Goal: Task Accomplishment & Management: Use online tool/utility

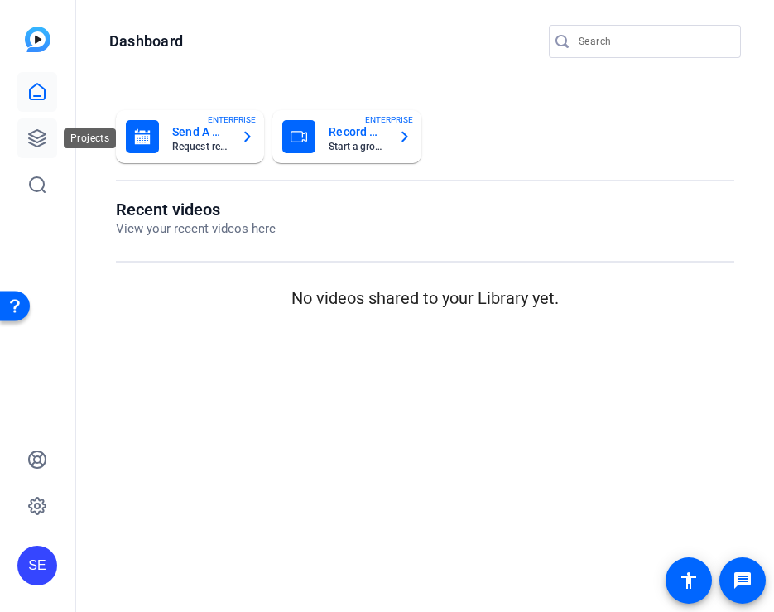
click at [29, 133] on icon at bounding box center [37, 138] width 17 height 17
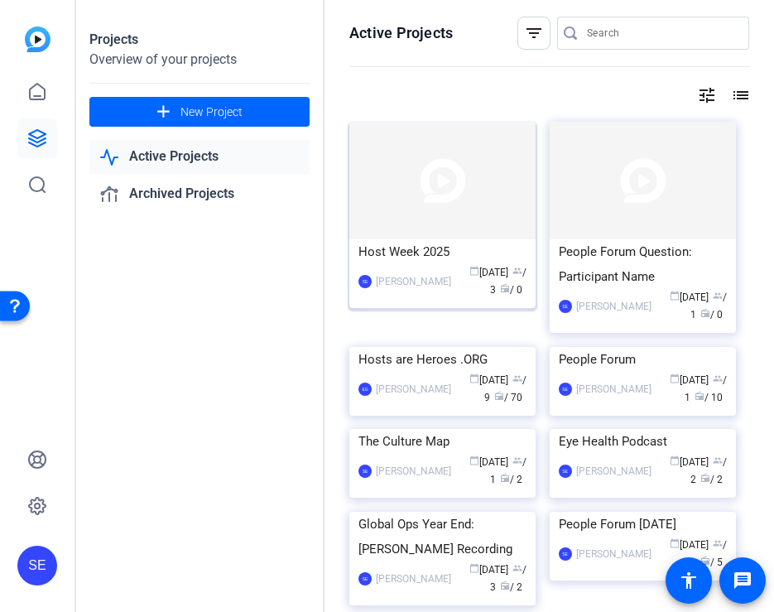
click at [442, 203] on img at bounding box center [443, 181] width 186 height 118
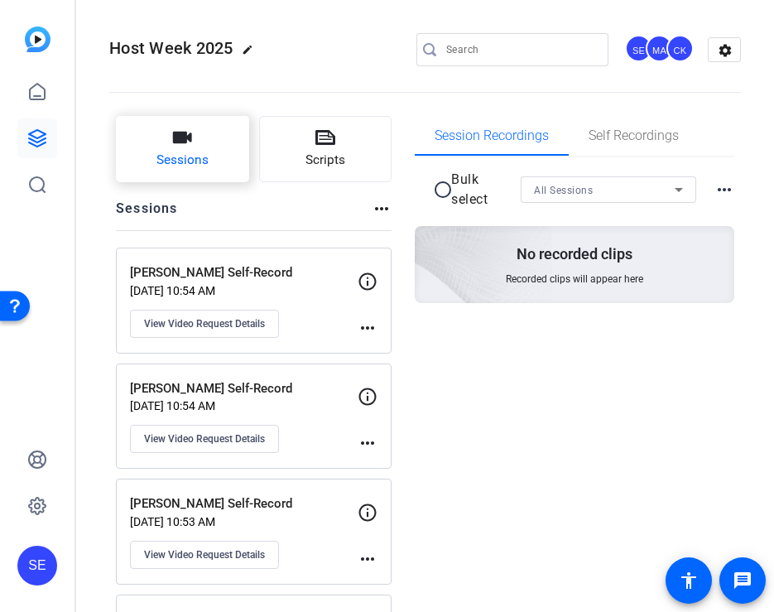
click at [173, 147] on icon "button" at bounding box center [182, 138] width 20 height 20
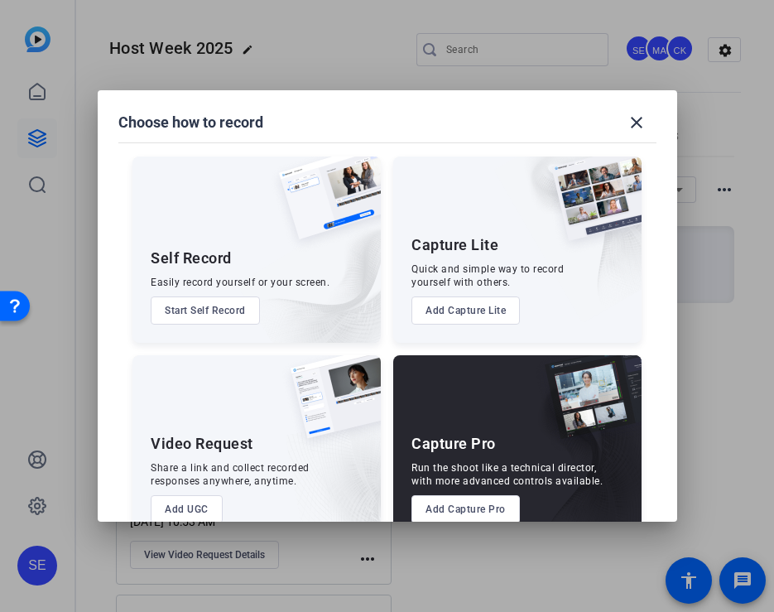
scroll to position [36, 0]
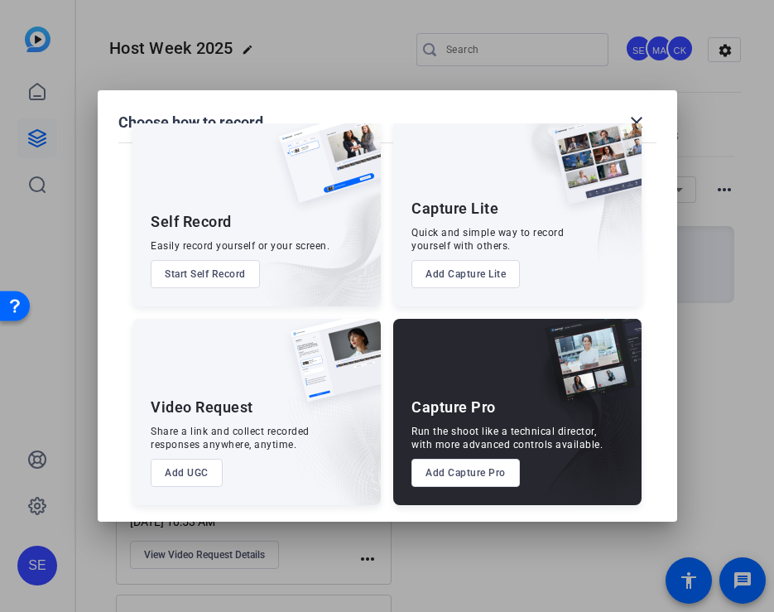
click at [192, 477] on button "Add UGC" at bounding box center [187, 473] width 72 height 28
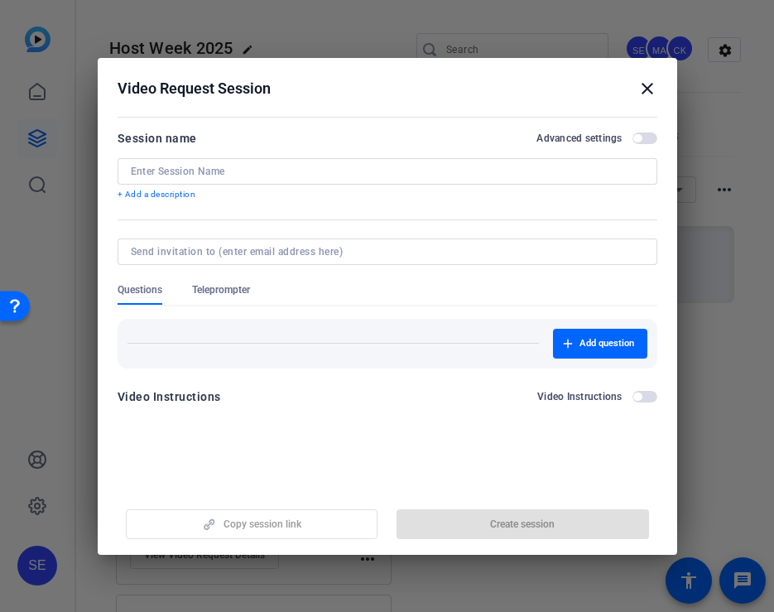
click at [299, 169] on input at bounding box center [388, 171] width 514 height 13
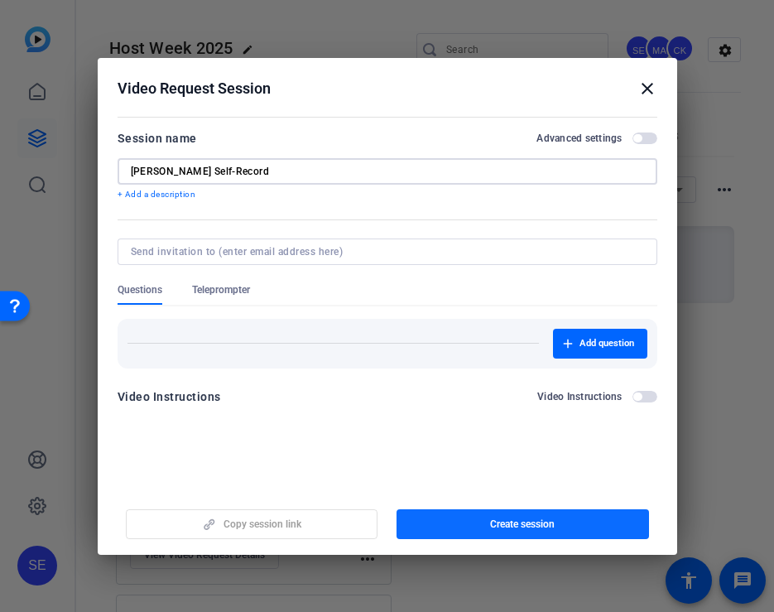
type input "Dennis Goedheid Self-Record"
click at [470, 524] on span "button" at bounding box center [523, 524] width 253 height 40
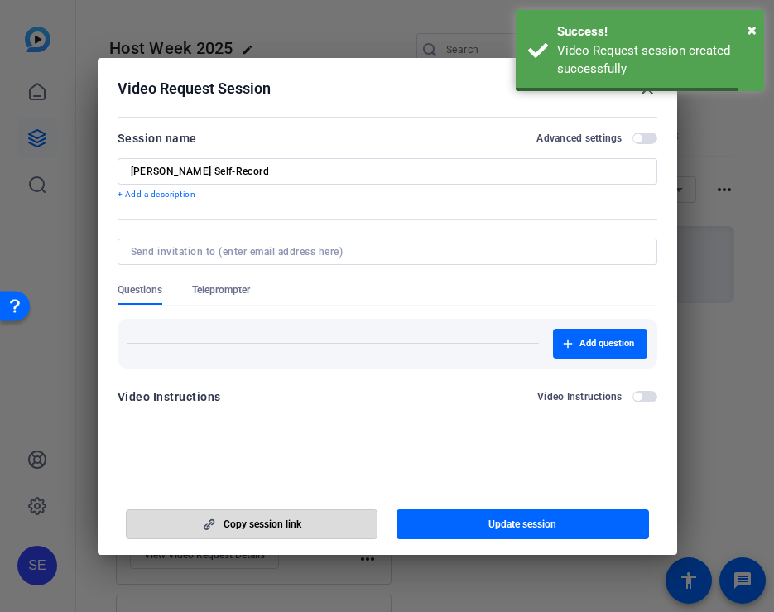
click at [305, 527] on span "button" at bounding box center [252, 524] width 251 height 40
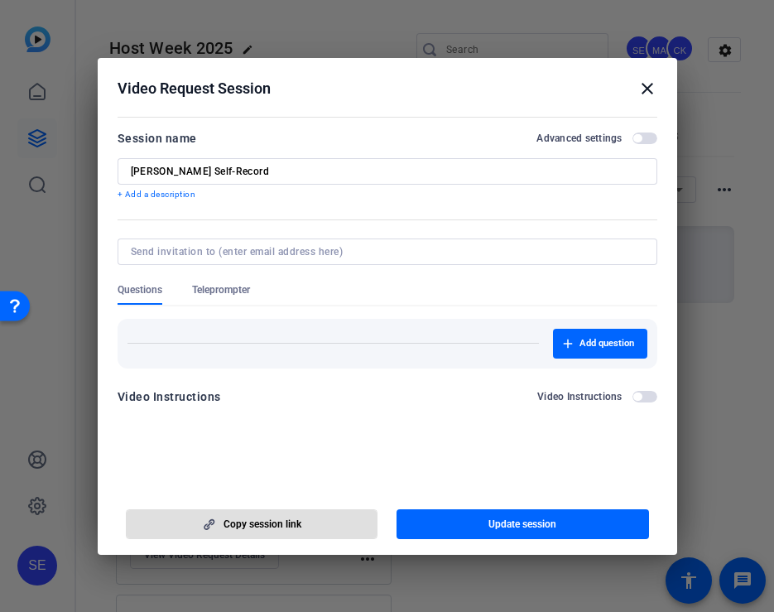
click at [649, 85] on mat-icon "close" at bounding box center [648, 89] width 20 height 20
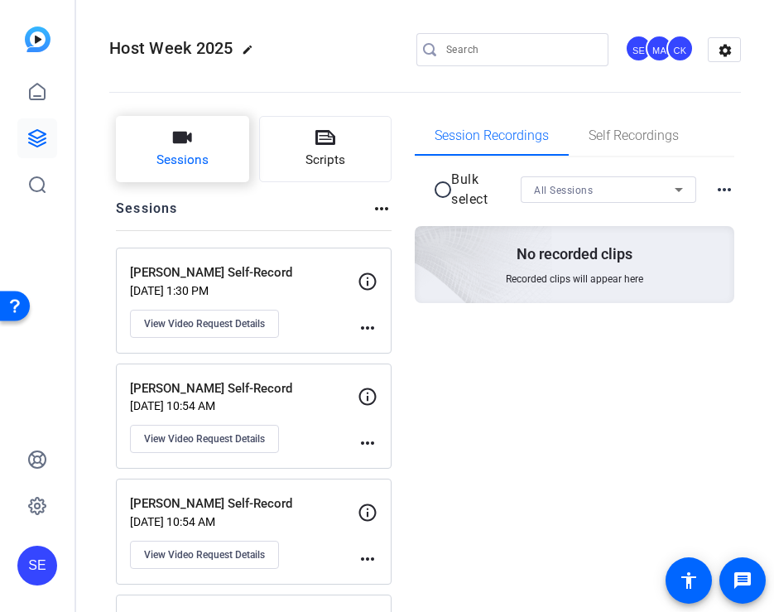
click at [198, 160] on span "Sessions" at bounding box center [183, 160] width 52 height 19
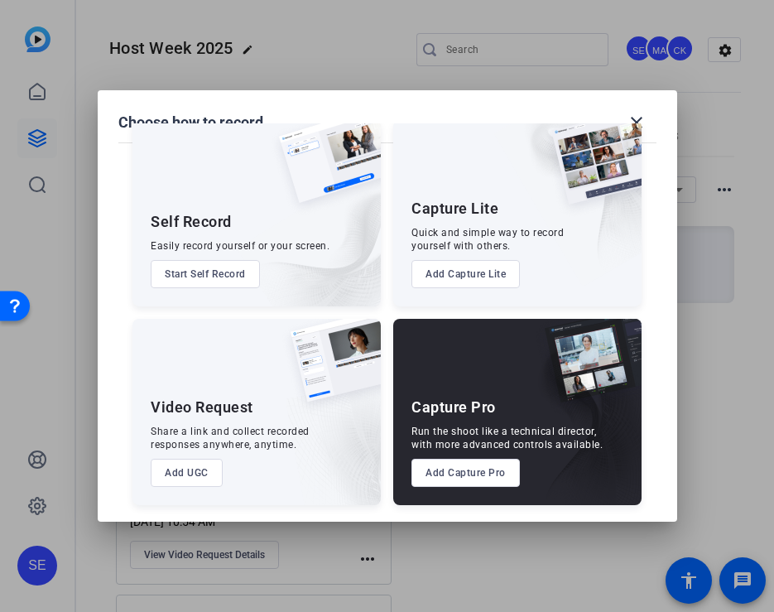
click at [199, 475] on button "Add UGC" at bounding box center [187, 473] width 72 height 28
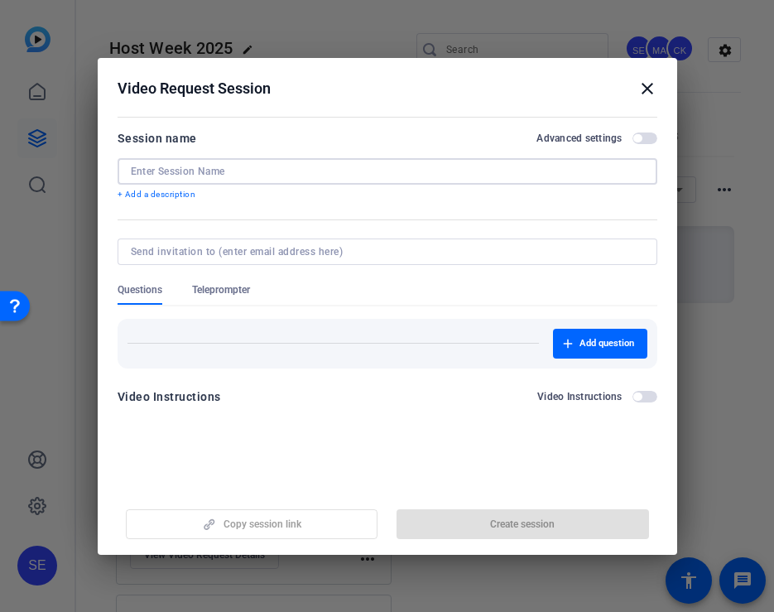
click at [327, 175] on input at bounding box center [388, 171] width 514 height 13
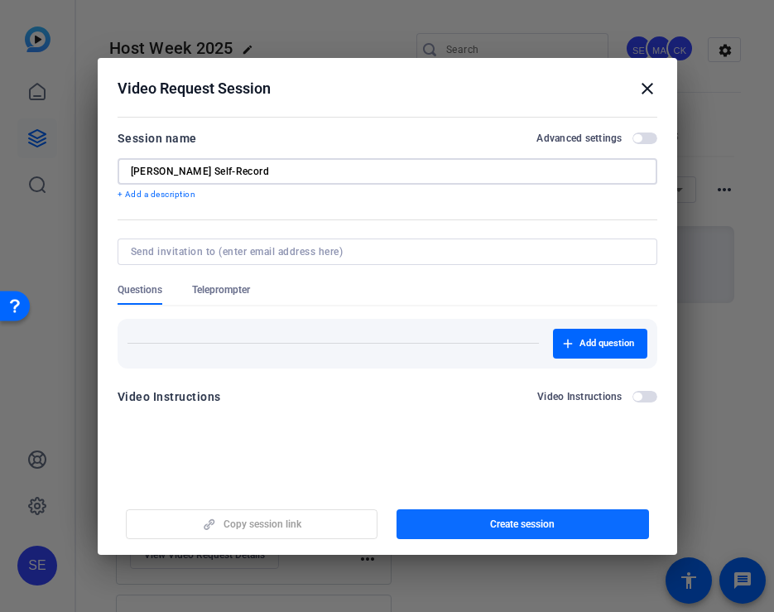
type input "Malik Gould Self-Record"
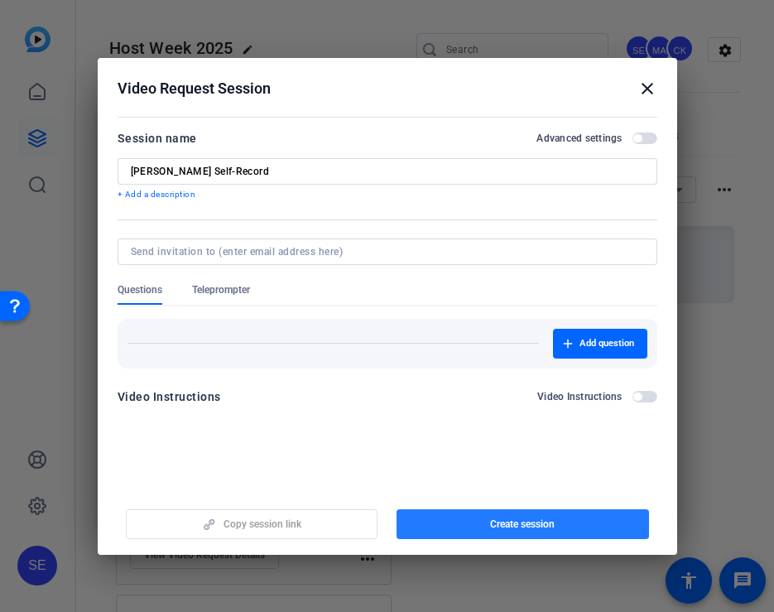
click at [446, 529] on span "button" at bounding box center [523, 524] width 253 height 40
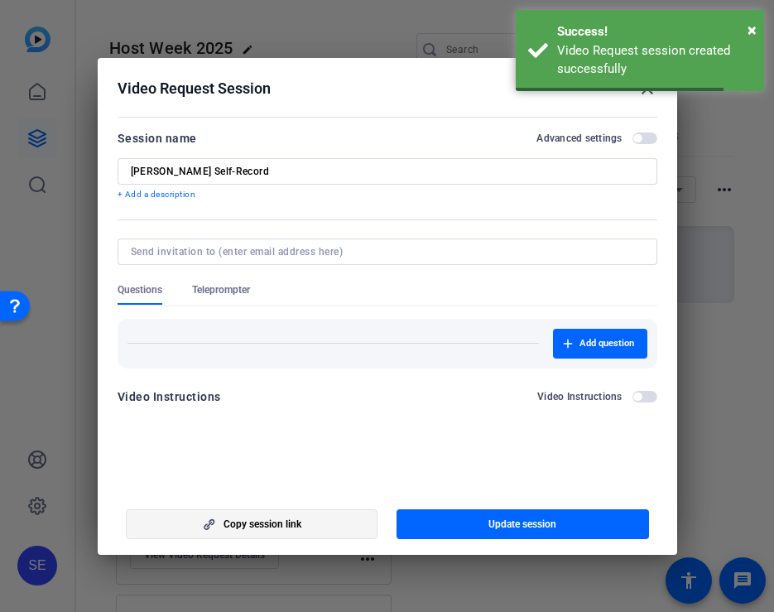
click at [272, 527] on span "Copy session link" at bounding box center [263, 524] width 78 height 13
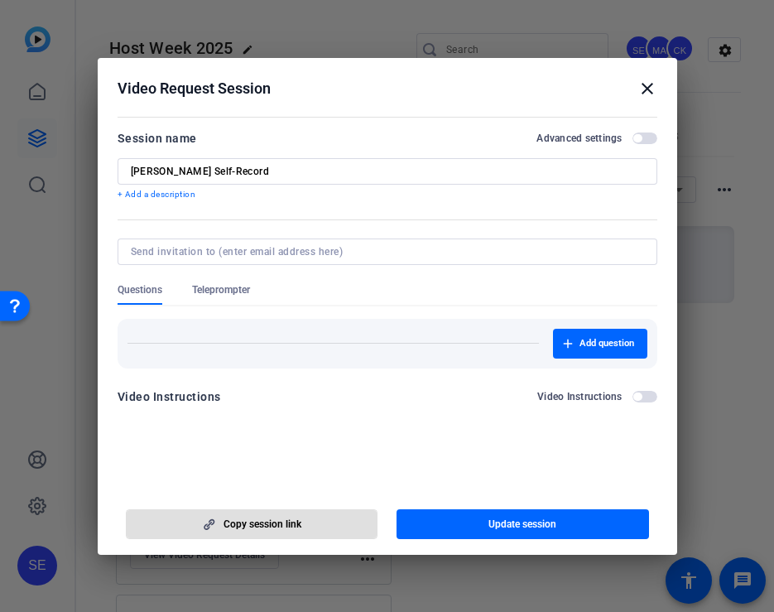
click at [647, 89] on mat-icon "close" at bounding box center [648, 89] width 20 height 20
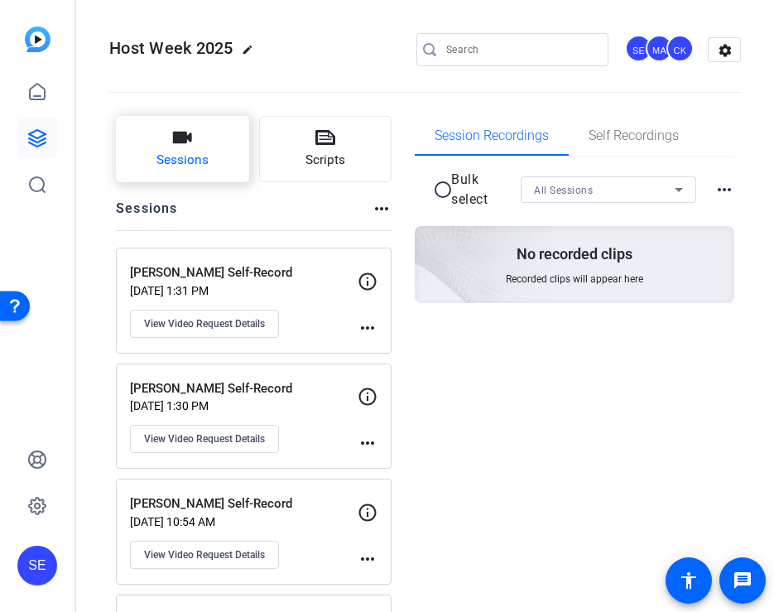
click at [167, 174] on button "Sessions" at bounding box center [182, 149] width 133 height 66
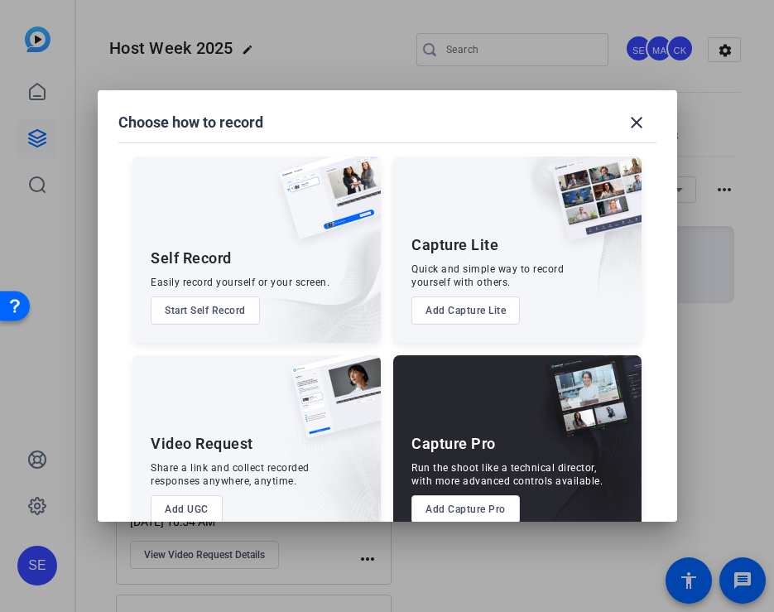
click at [196, 506] on button "Add UGC" at bounding box center [187, 509] width 72 height 28
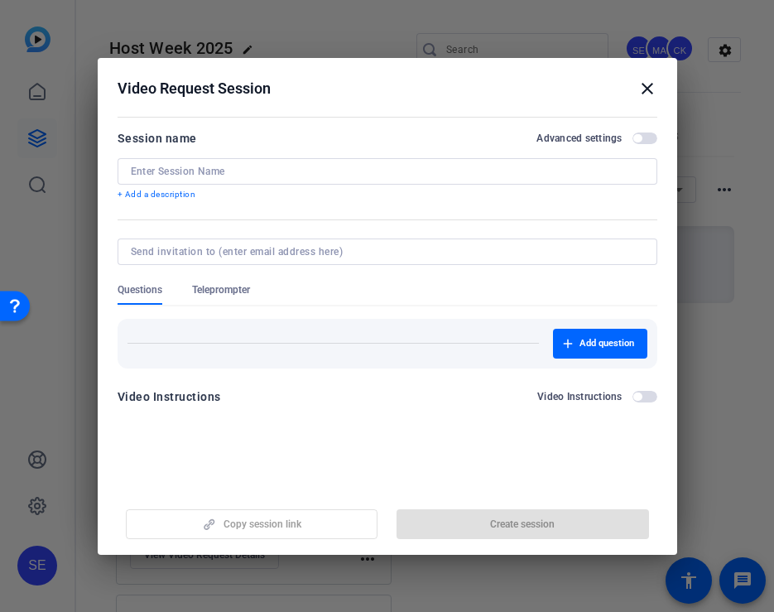
click at [274, 173] on input at bounding box center [388, 171] width 514 height 13
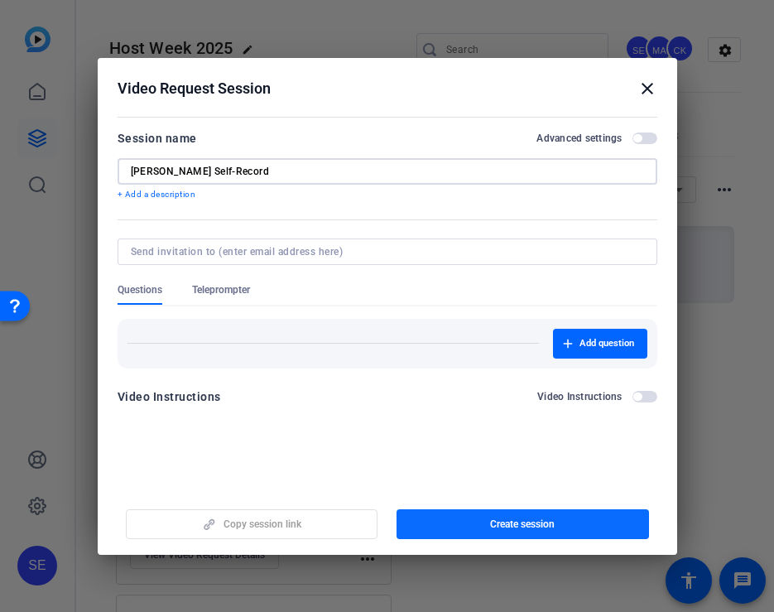
type input "Caroline Ramos Self-Record"
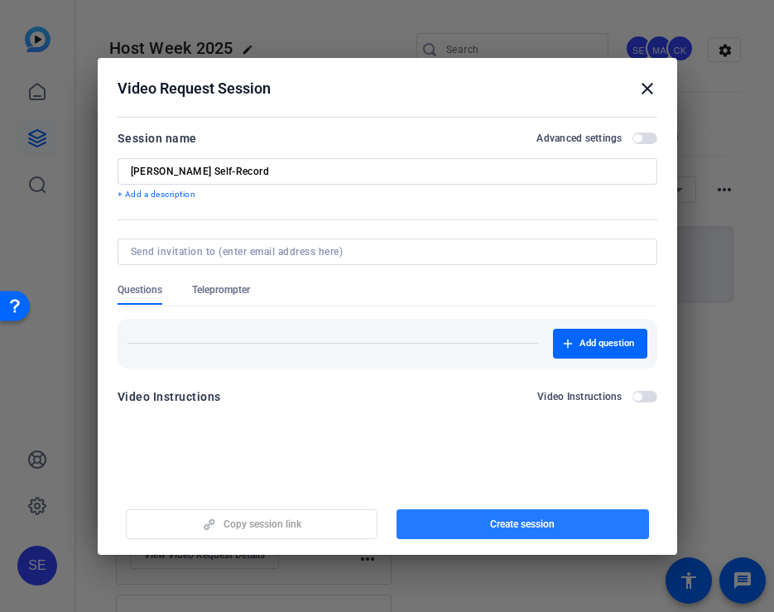
click at [432, 523] on span "button" at bounding box center [523, 524] width 253 height 40
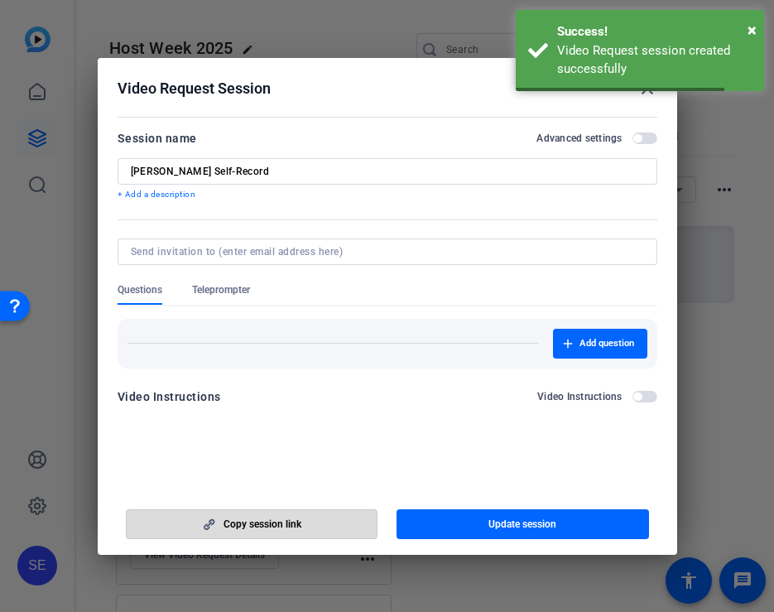
click at [311, 521] on span "button" at bounding box center [252, 524] width 251 height 40
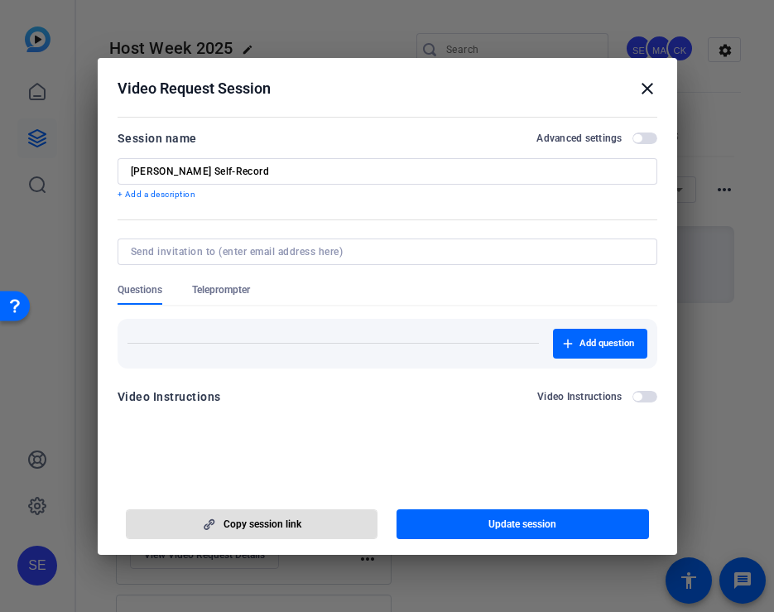
click at [649, 92] on mat-icon "close" at bounding box center [648, 89] width 20 height 20
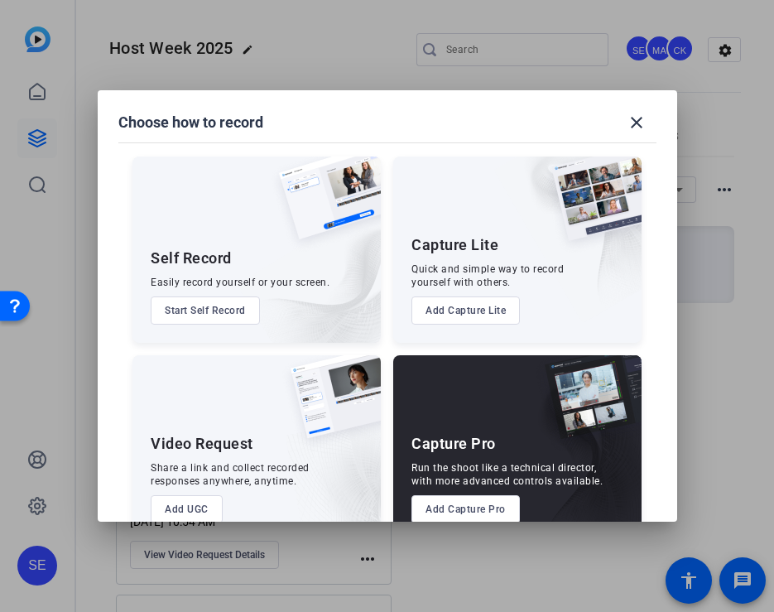
scroll to position [2, 0]
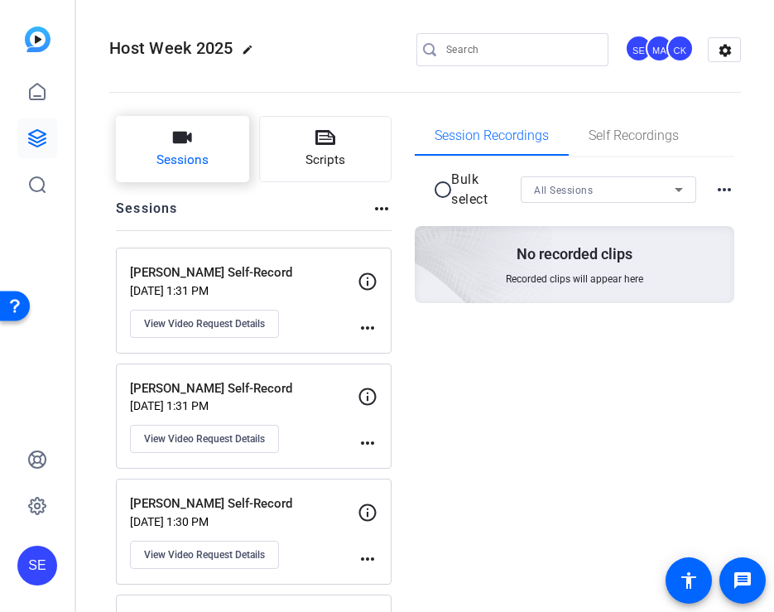
click at [210, 148] on button "Sessions" at bounding box center [182, 149] width 133 height 66
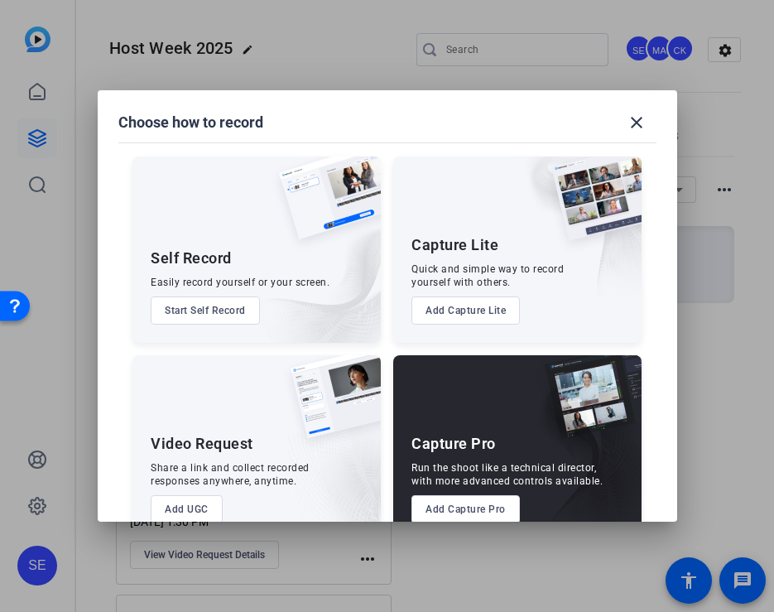
scroll to position [36, 0]
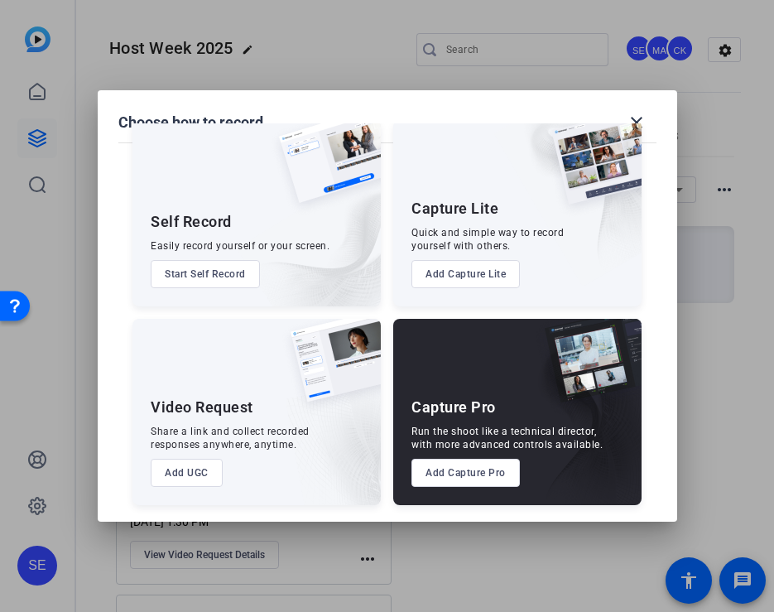
click at [200, 473] on button "Add UGC" at bounding box center [187, 473] width 72 height 28
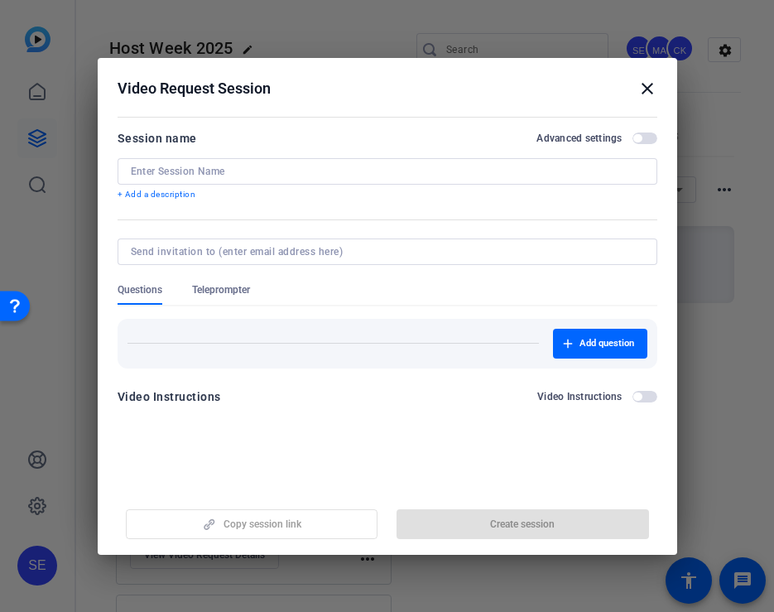
click at [270, 169] on input at bounding box center [388, 171] width 514 height 13
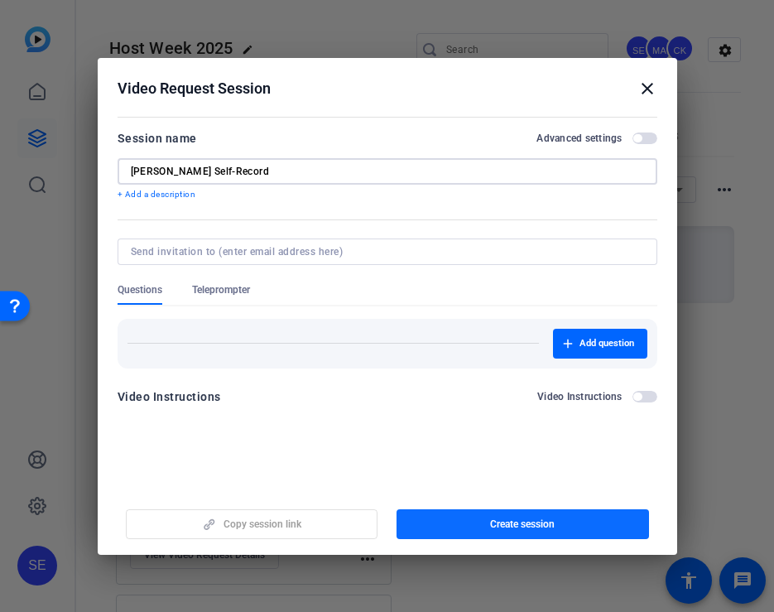
type input "Sandrine Gontier Self-Record"
click at [538, 518] on span "Create session" at bounding box center [522, 524] width 65 height 13
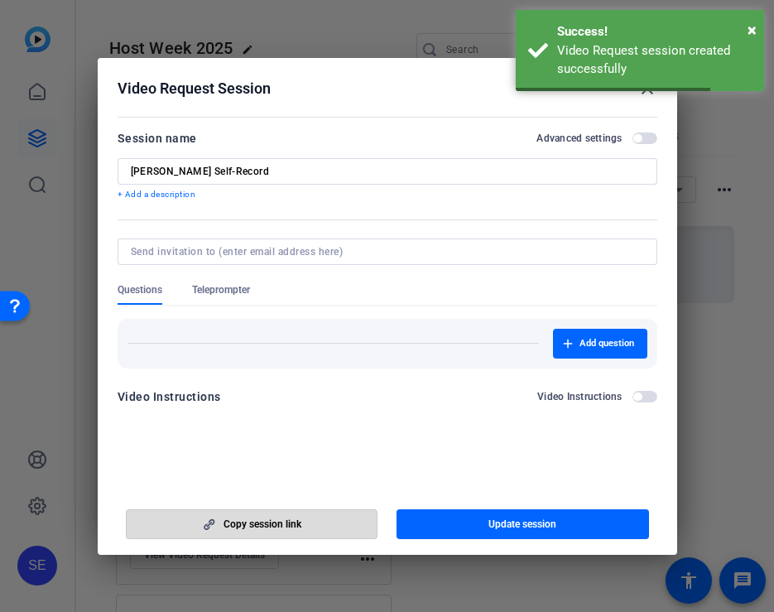
click at [282, 523] on span "Copy session link" at bounding box center [263, 524] width 78 height 13
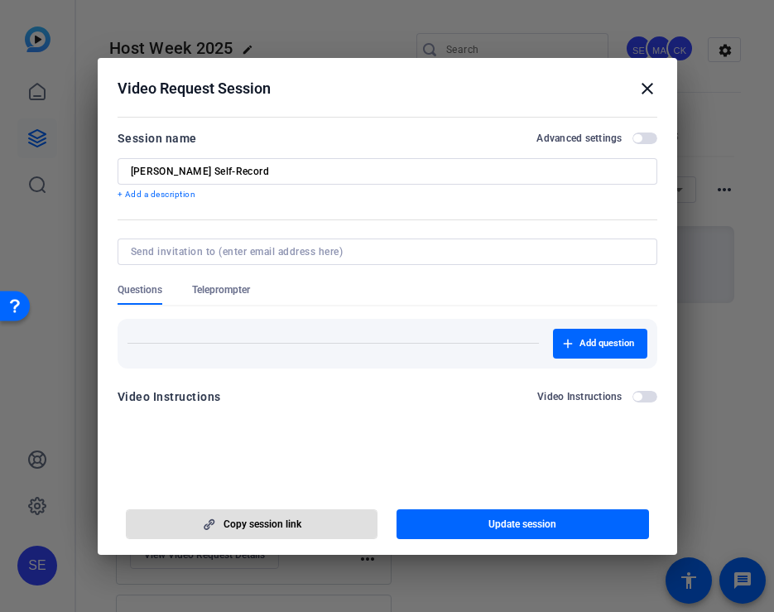
click at [649, 89] on mat-icon "close" at bounding box center [648, 89] width 20 height 20
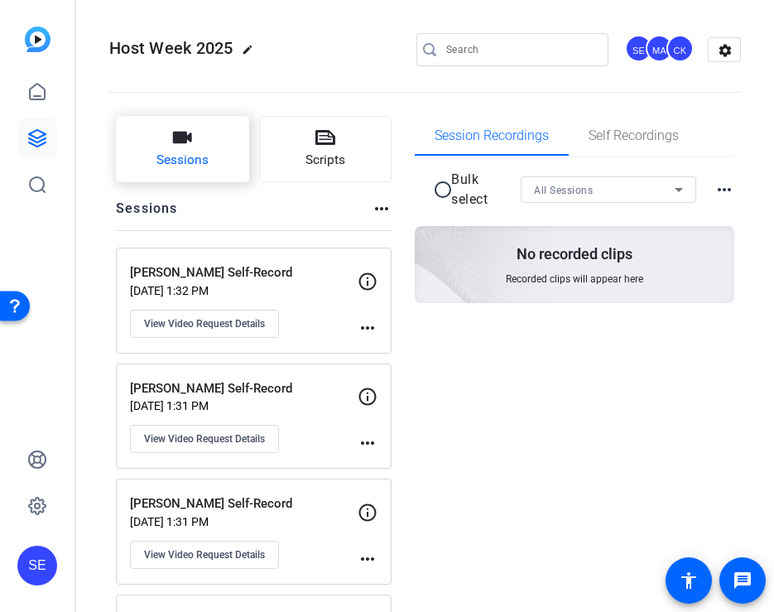
click at [205, 140] on button "Sessions" at bounding box center [182, 149] width 133 height 66
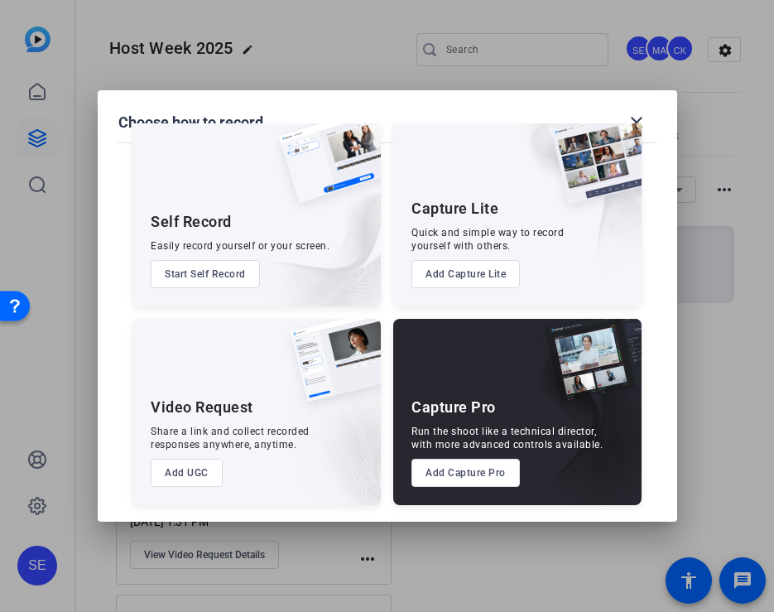
click at [182, 470] on button "Add UGC" at bounding box center [187, 473] width 72 height 28
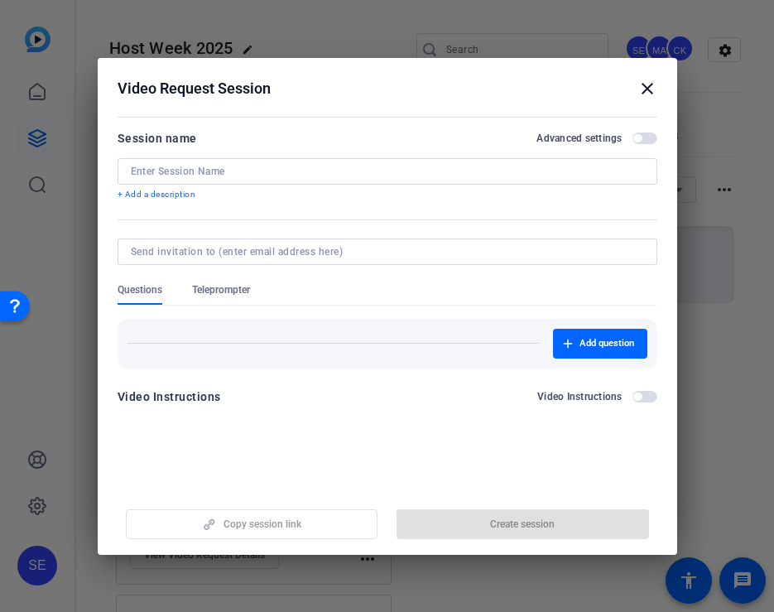
click at [297, 162] on div at bounding box center [388, 171] width 514 height 27
click at [292, 169] on input at bounding box center [388, 171] width 514 height 13
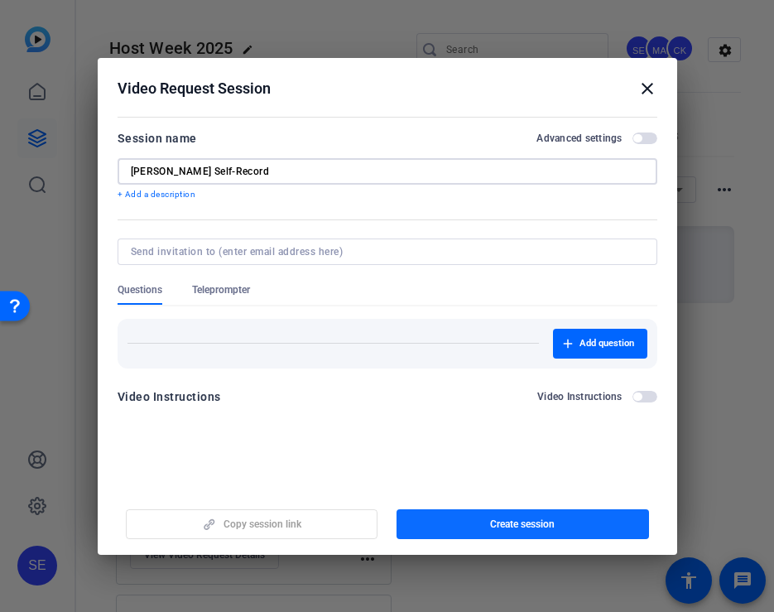
type input "Jonathan Burba Self-Record"
click at [499, 521] on span "Create session" at bounding box center [522, 524] width 65 height 13
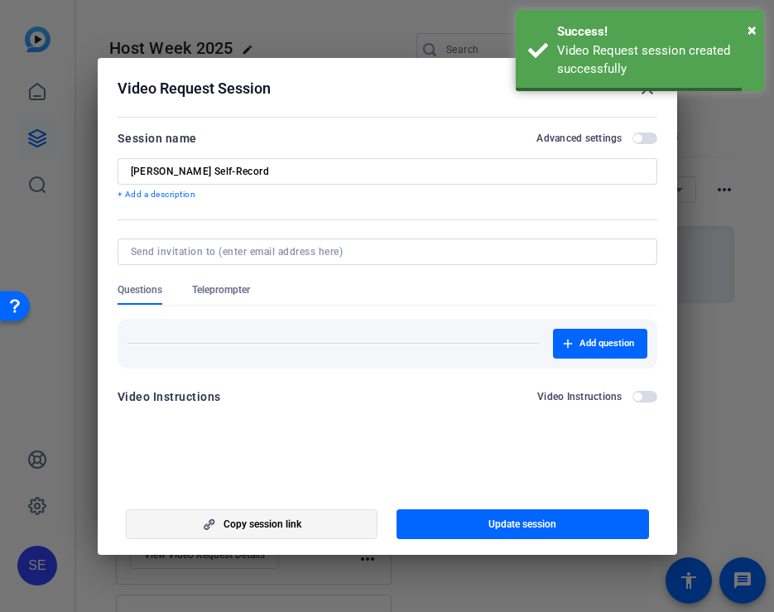
click at [301, 528] on span "button" at bounding box center [252, 524] width 251 height 40
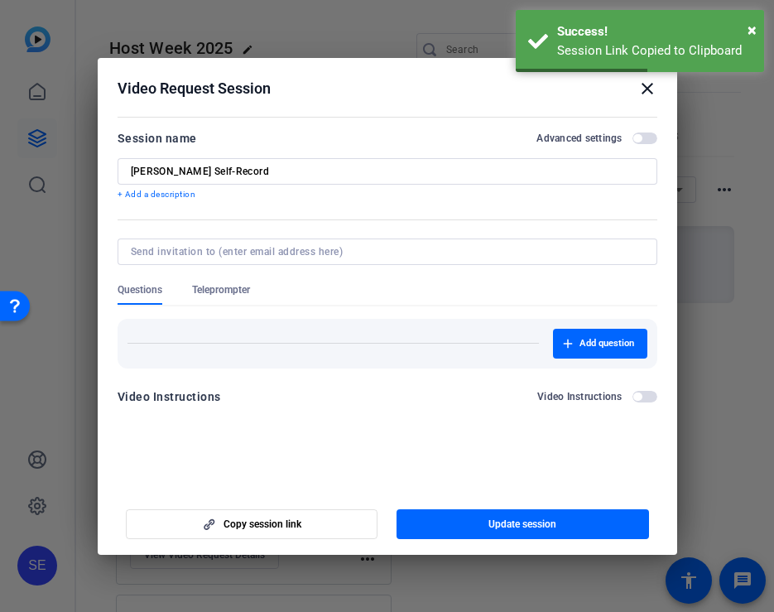
click at [643, 89] on mat-icon "close" at bounding box center [648, 89] width 20 height 20
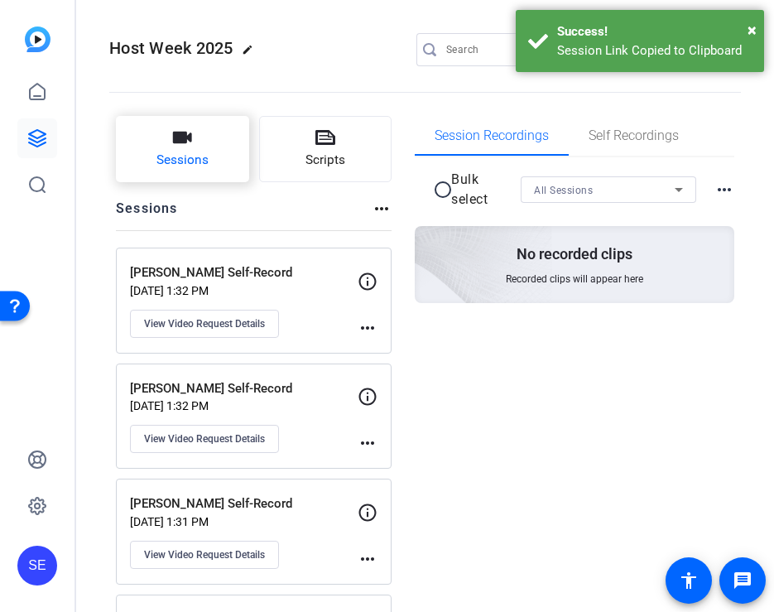
click at [195, 160] on span "Sessions" at bounding box center [183, 160] width 52 height 19
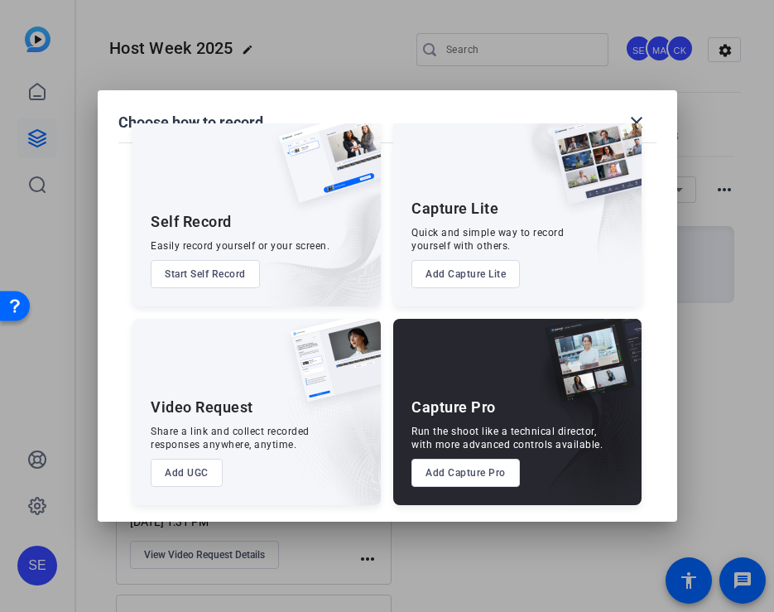
click at [209, 470] on button "Add UGC" at bounding box center [187, 473] width 72 height 28
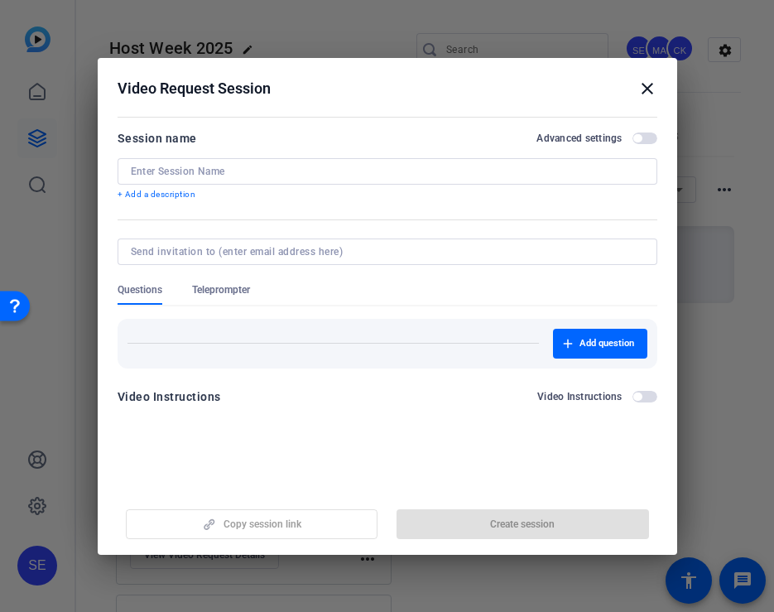
click at [367, 162] on div at bounding box center [388, 171] width 514 height 27
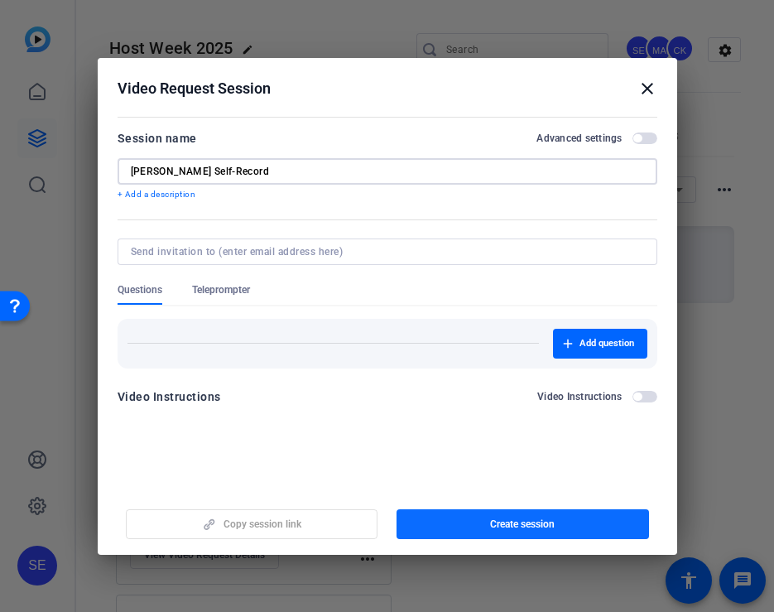
type input "Brian Egan Self-Record"
click at [490, 520] on span "Create session" at bounding box center [522, 524] width 65 height 13
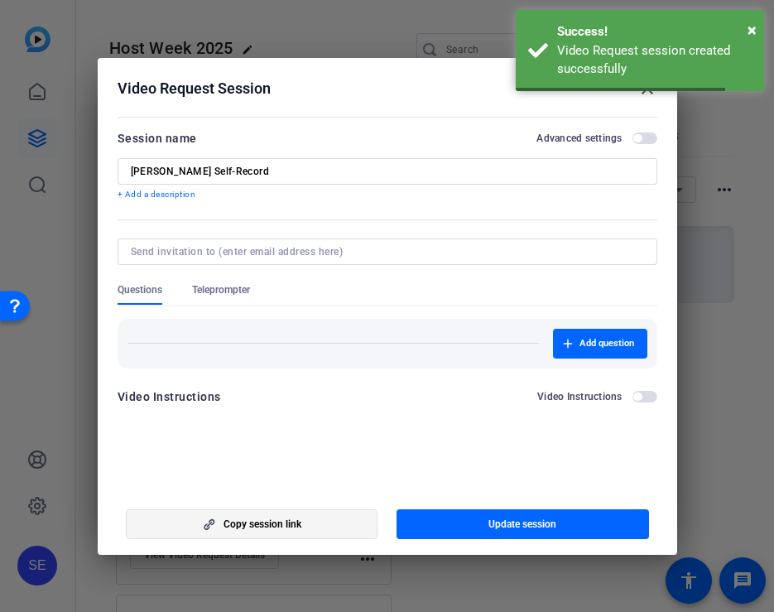
click at [235, 530] on span "button" at bounding box center [252, 524] width 251 height 40
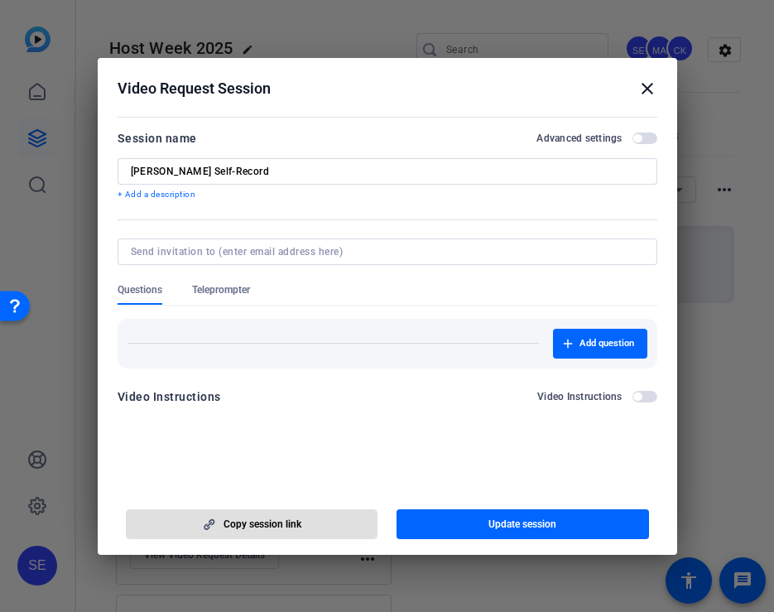
click at [654, 92] on mat-icon "close" at bounding box center [648, 89] width 20 height 20
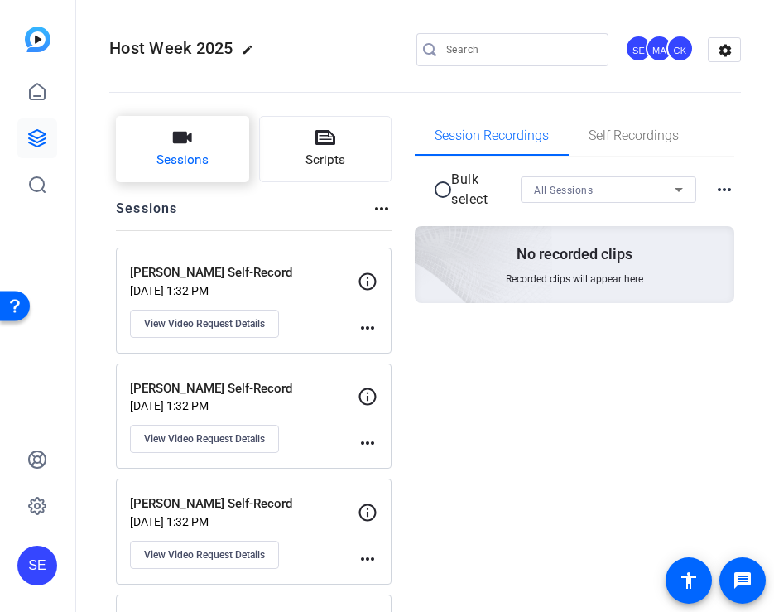
click at [211, 147] on button "Sessions" at bounding box center [182, 149] width 133 height 66
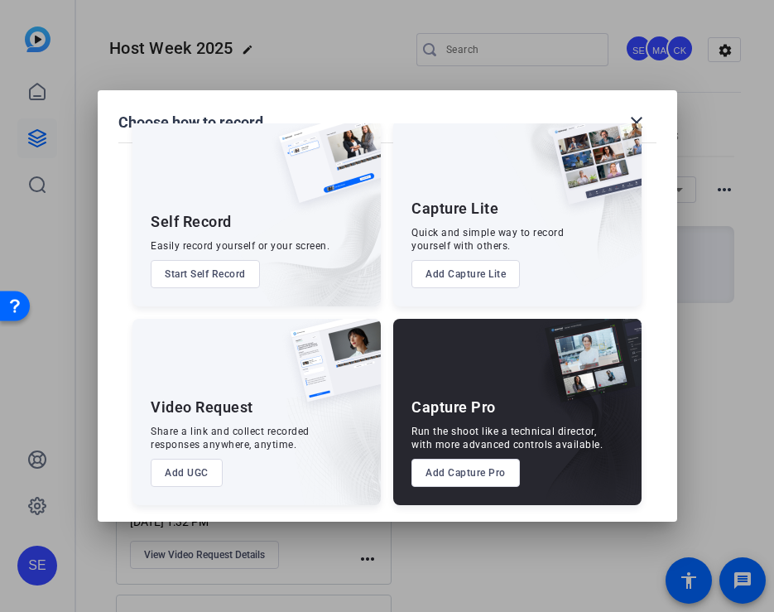
click at [193, 470] on button "Add UGC" at bounding box center [187, 473] width 72 height 28
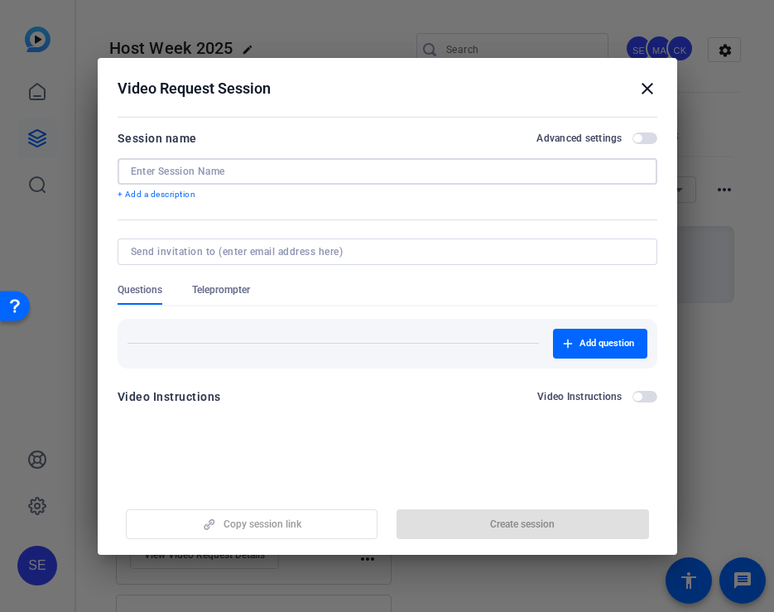
click at [234, 167] on input at bounding box center [388, 171] width 514 height 13
type input "N"
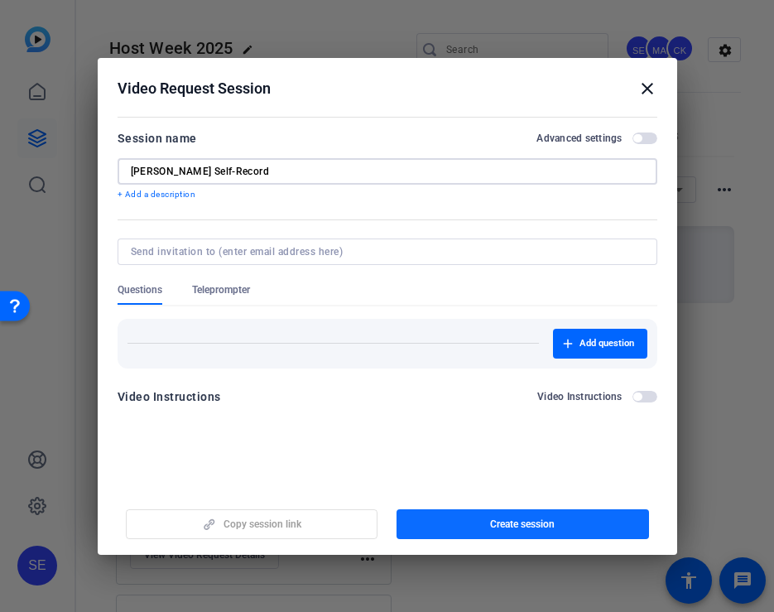
type input "Mary Beth Miles Self-Record"
click at [559, 522] on span "button" at bounding box center [523, 524] width 253 height 40
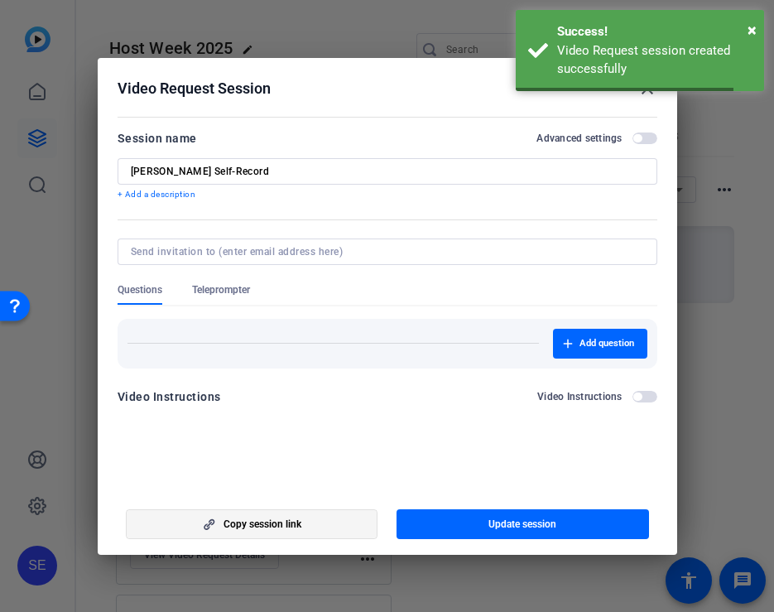
click at [279, 521] on span "Copy session link" at bounding box center [263, 524] width 78 height 13
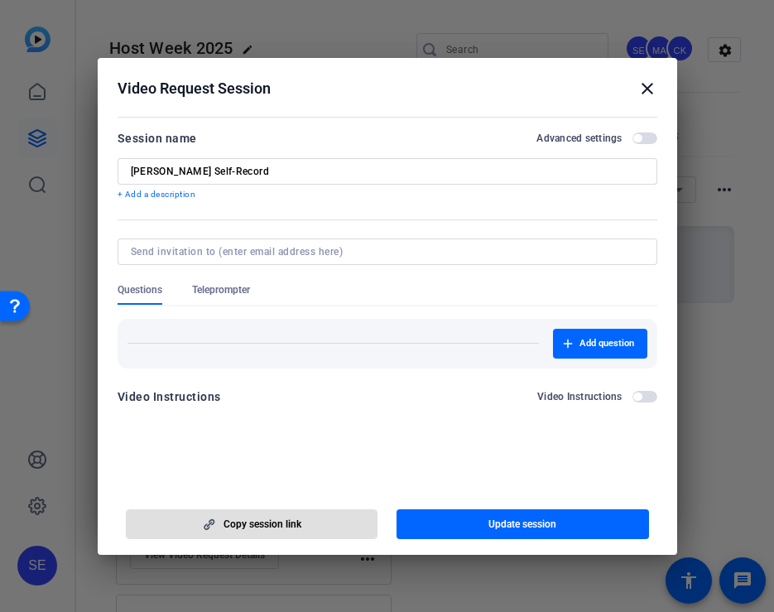
click at [644, 92] on mat-icon "close" at bounding box center [648, 89] width 20 height 20
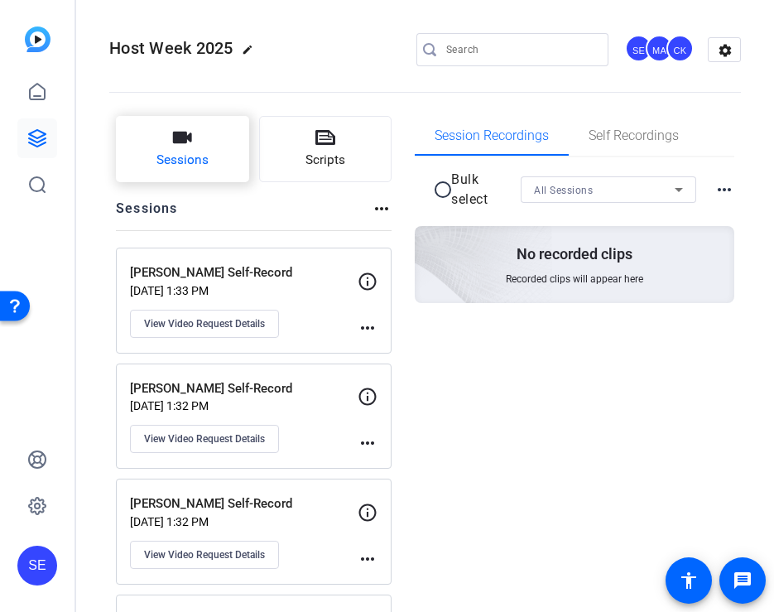
click at [197, 158] on span "Sessions" at bounding box center [183, 160] width 52 height 19
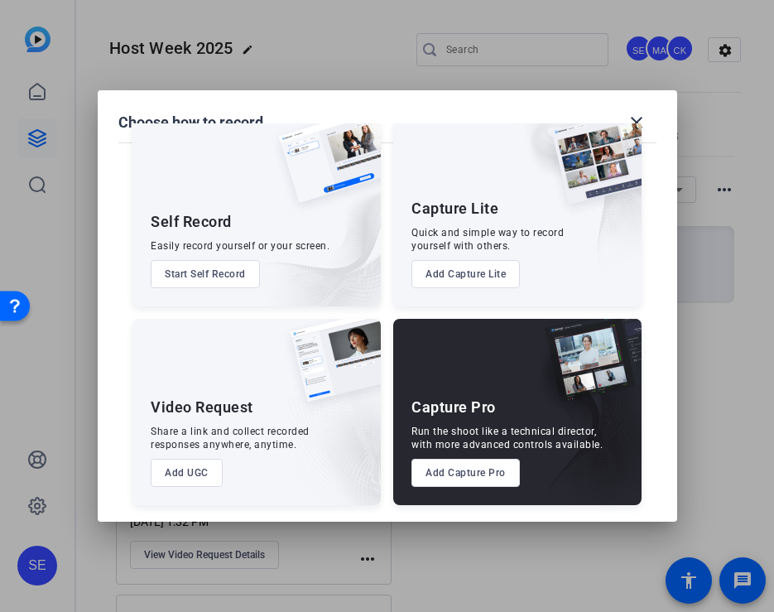
click at [203, 463] on button "Add UGC" at bounding box center [187, 473] width 72 height 28
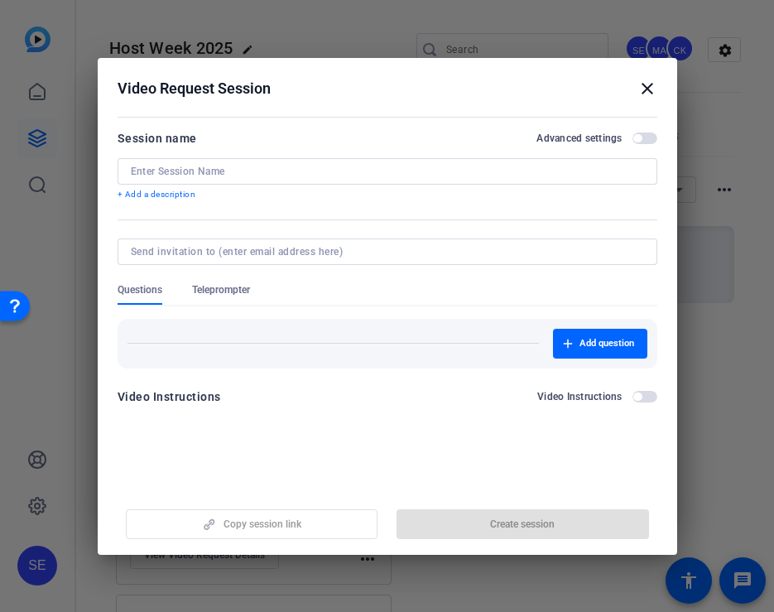
click at [255, 167] on input at bounding box center [388, 171] width 514 height 13
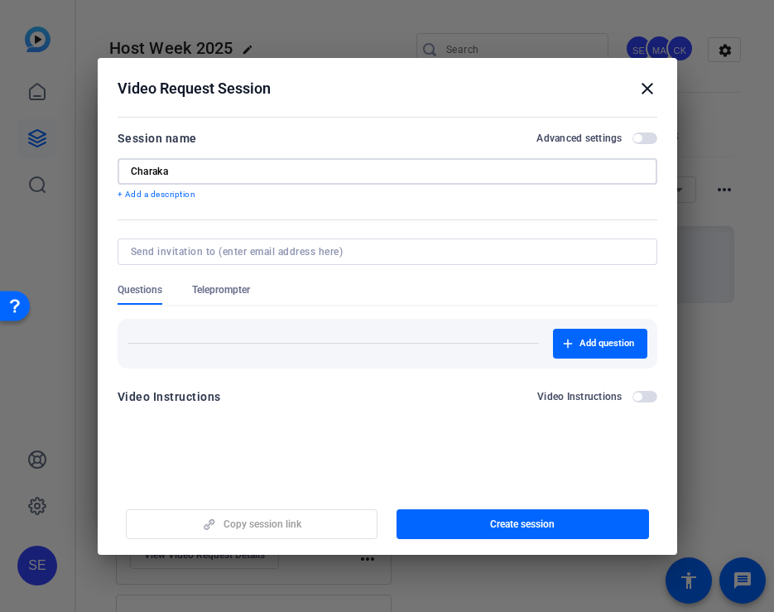
paste input "Dharmagunaratne"
type input "Charaka Dharmagunaratne Self- Record"
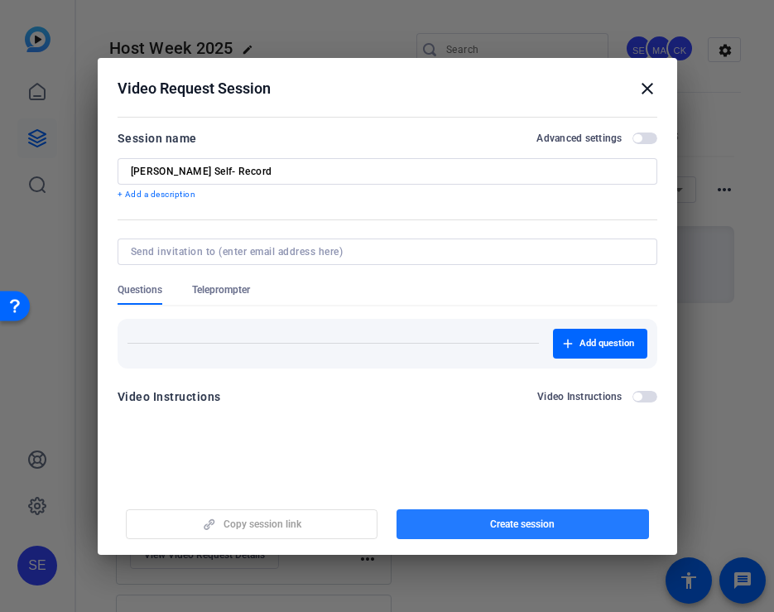
click at [555, 529] on span "Create session" at bounding box center [522, 524] width 65 height 13
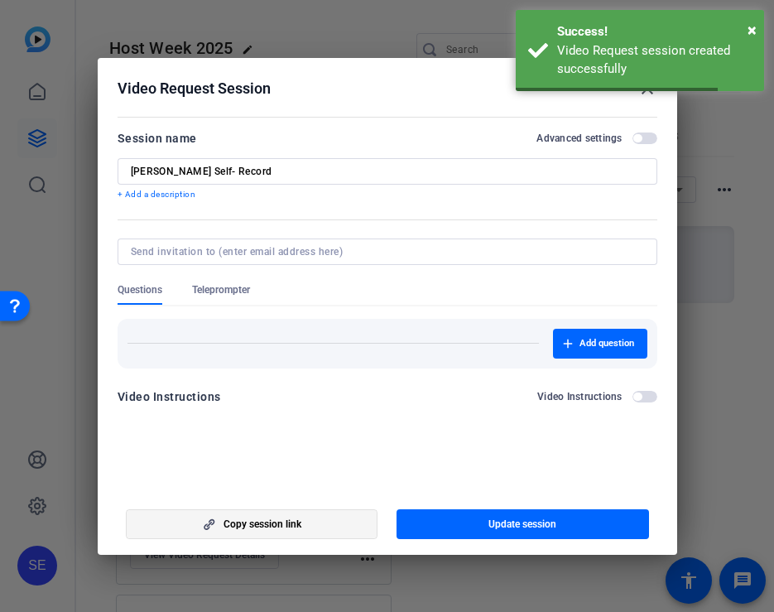
click at [319, 529] on span "button" at bounding box center [252, 524] width 251 height 40
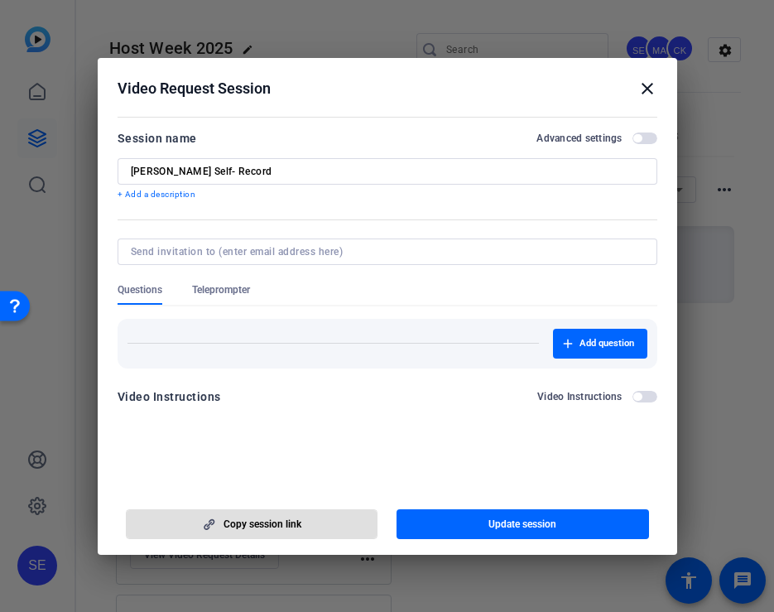
click at [650, 84] on mat-icon "close" at bounding box center [648, 89] width 20 height 20
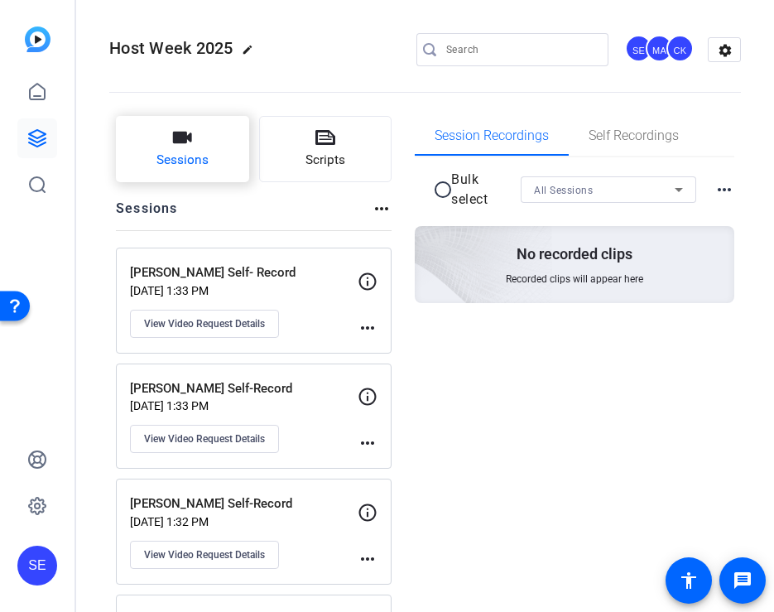
click at [154, 158] on button "Sessions" at bounding box center [182, 149] width 133 height 66
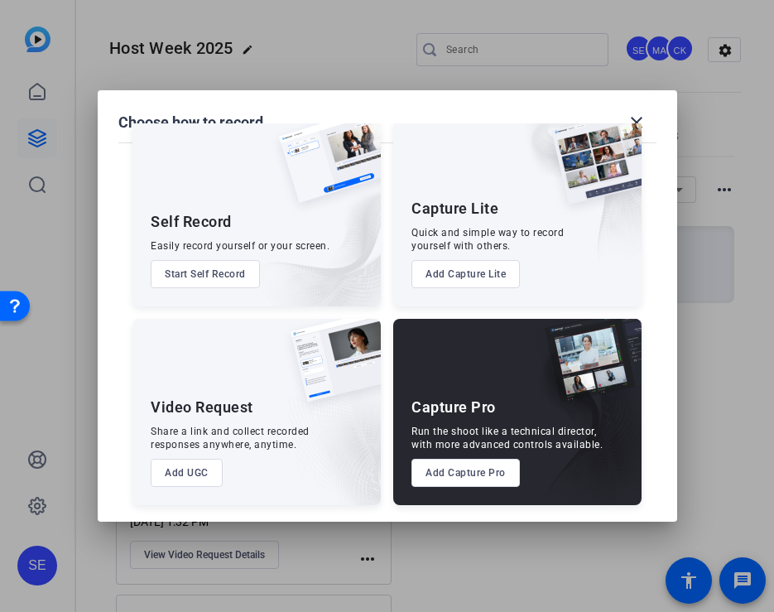
click at [196, 478] on button "Add UGC" at bounding box center [187, 473] width 72 height 28
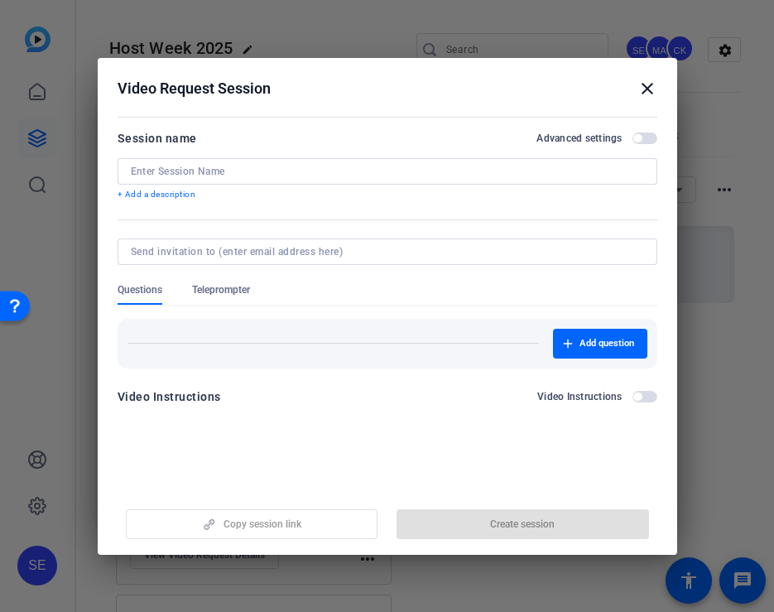
click at [263, 175] on input at bounding box center [388, 171] width 514 height 13
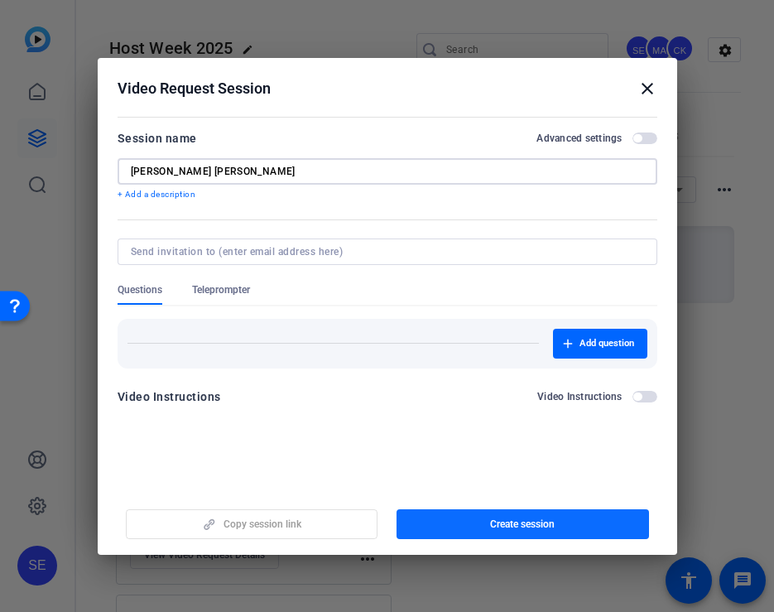
type input "[PERSON_NAME] [PERSON_NAME]"
click at [528, 518] on span "Create session" at bounding box center [522, 524] width 65 height 13
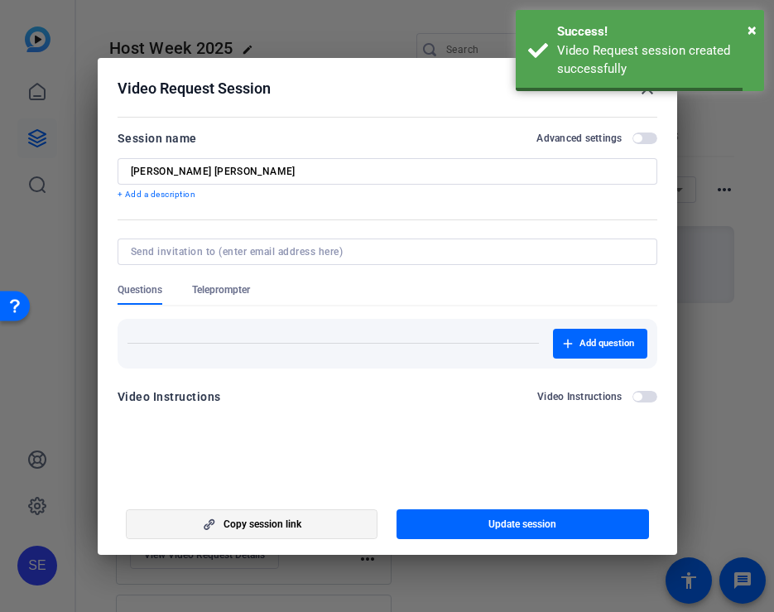
click at [292, 520] on span "Copy session link" at bounding box center [263, 524] width 78 height 13
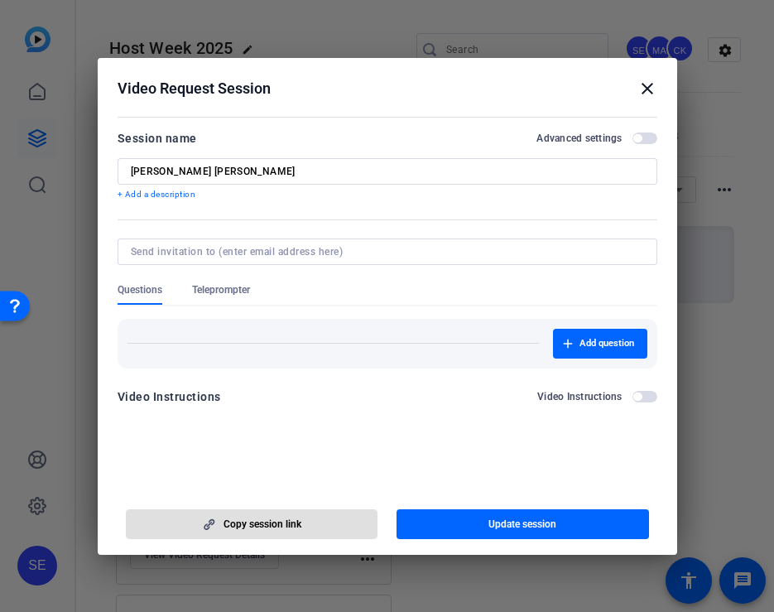
click at [638, 89] on mat-icon "close" at bounding box center [648, 89] width 20 height 20
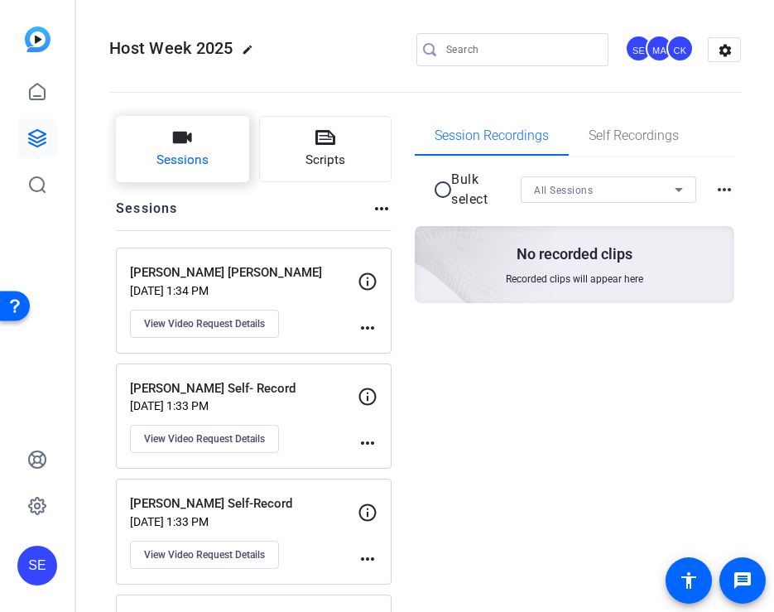
click at [197, 161] on span "Sessions" at bounding box center [183, 160] width 52 height 19
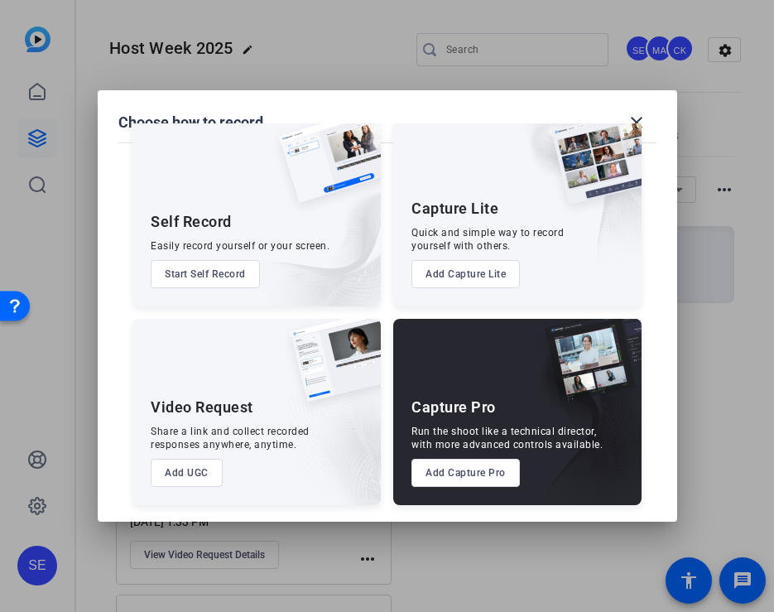
click at [194, 475] on button "Add UGC" at bounding box center [187, 473] width 72 height 28
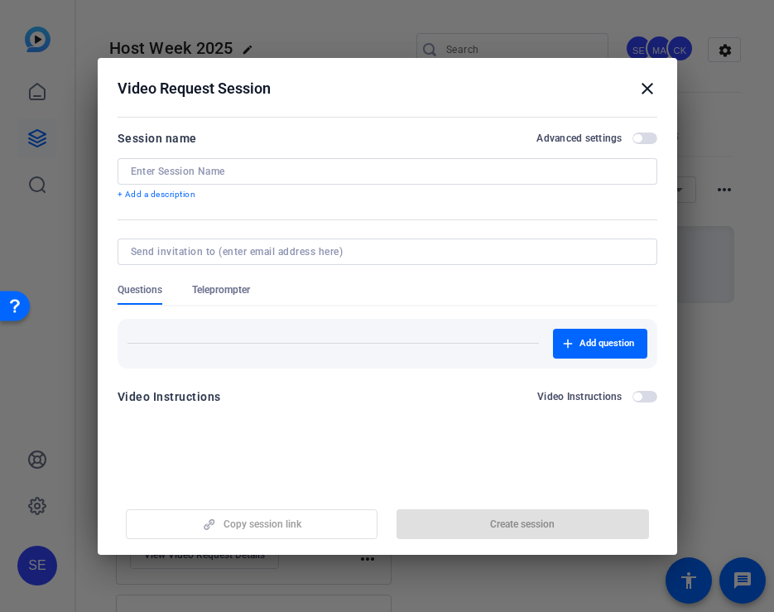
click at [232, 168] on input at bounding box center [388, 171] width 514 height 13
paste input "Kaohinani"
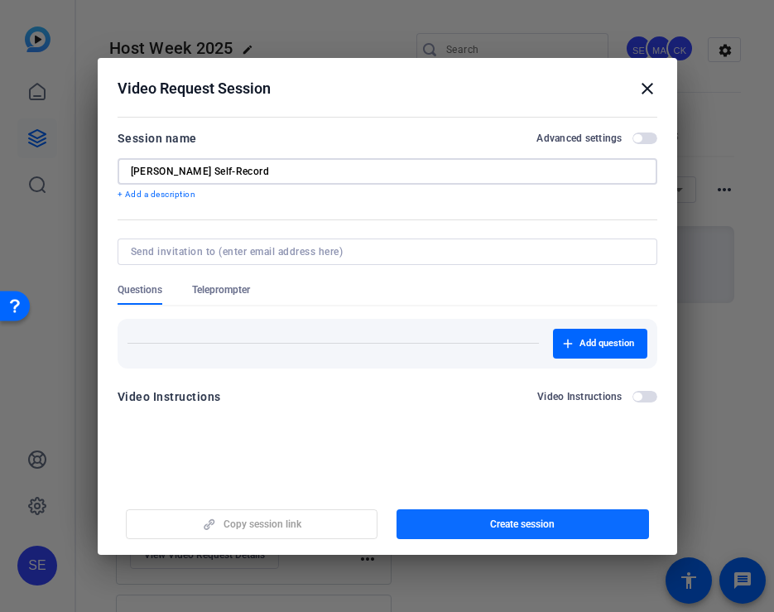
type input "Kaohinani Galdeira Self-Record"
click at [550, 523] on span "Create session" at bounding box center [522, 524] width 65 height 13
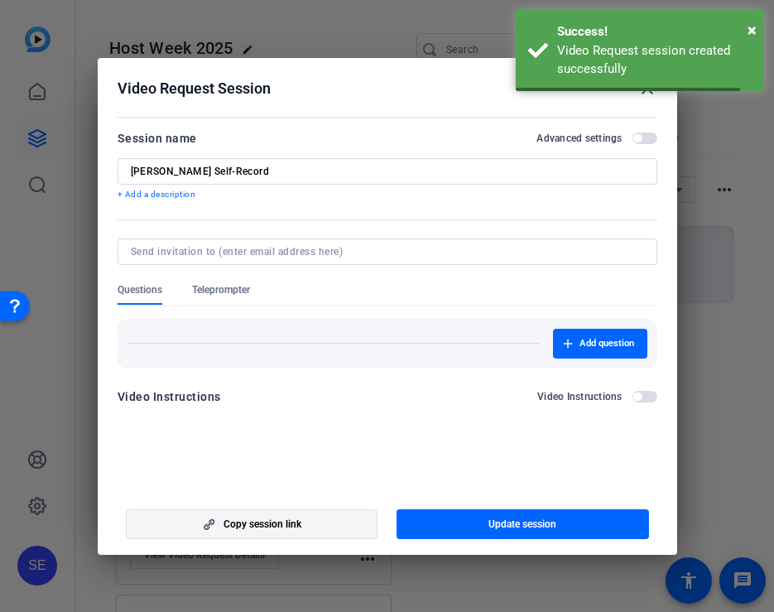
click at [310, 518] on span "button" at bounding box center [252, 524] width 251 height 40
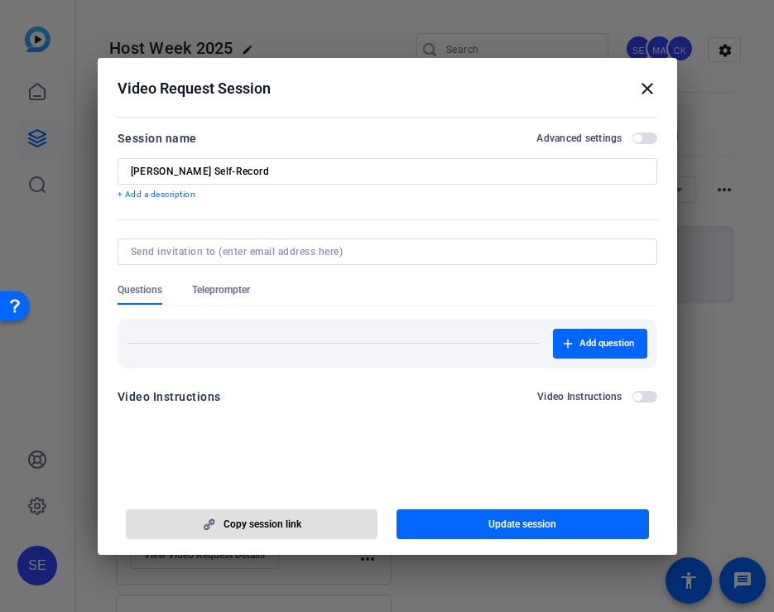
click at [647, 85] on mat-icon "close" at bounding box center [648, 89] width 20 height 20
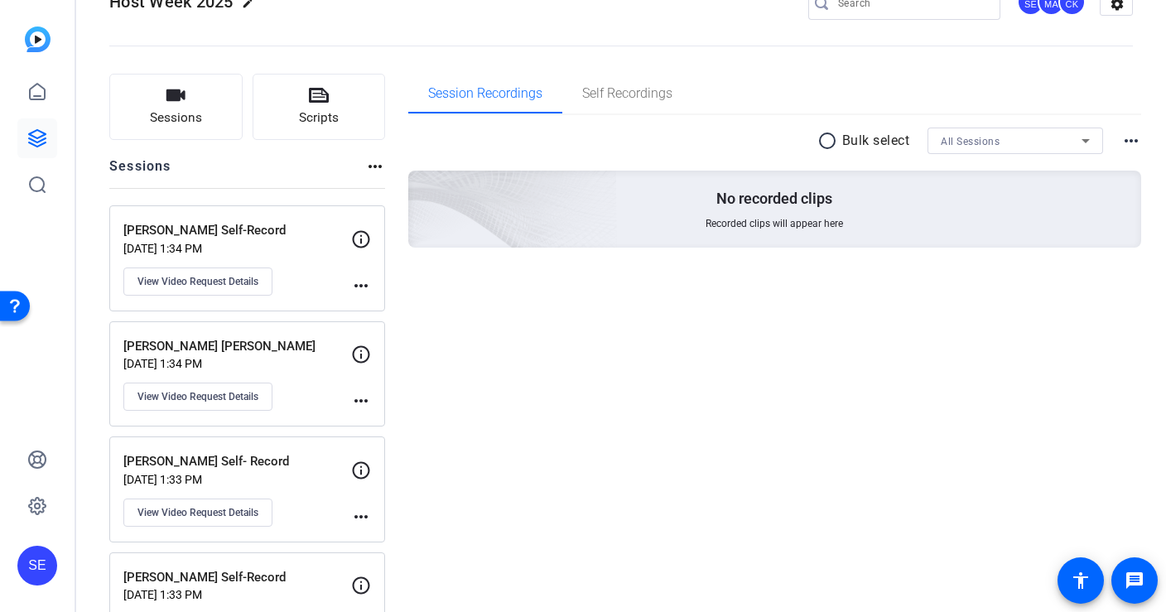
scroll to position [0, 0]
